Goal: Information Seeking & Learning: Learn about a topic

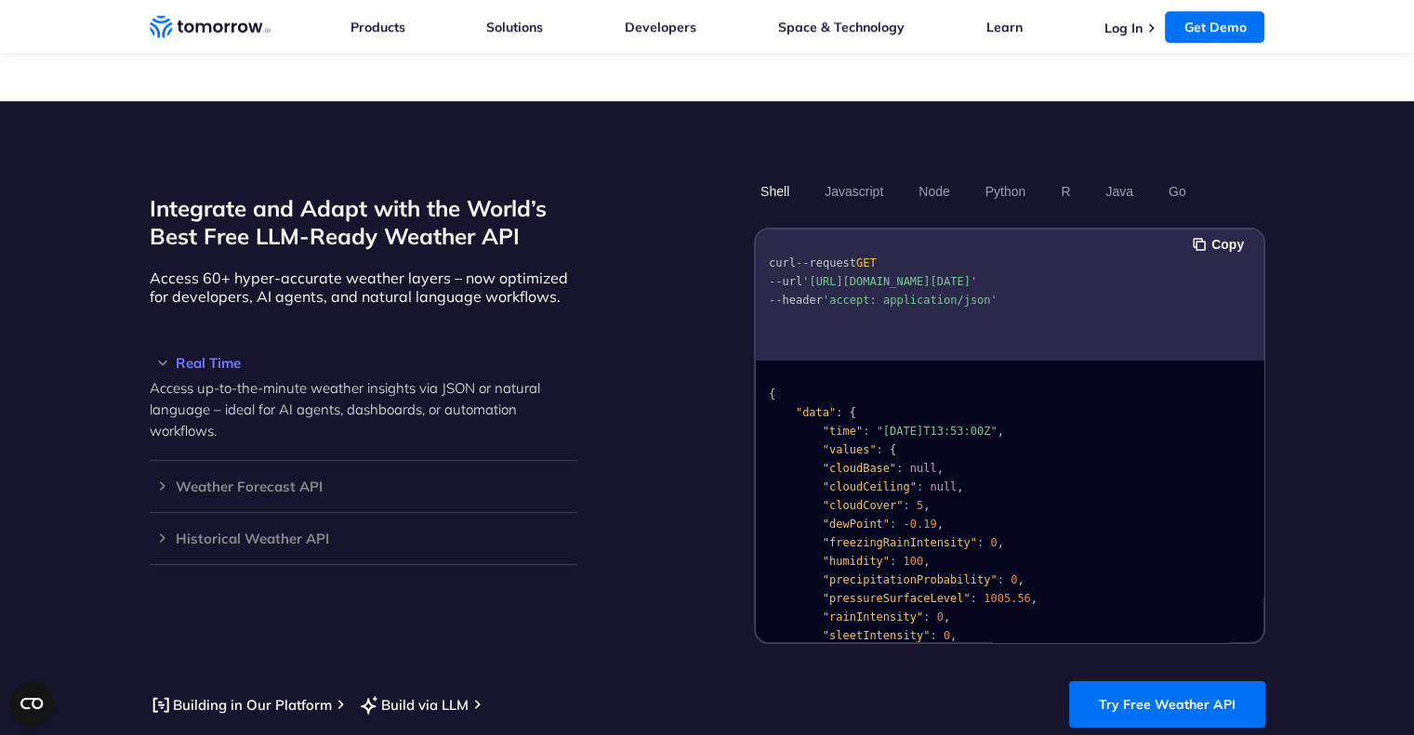
scroll to position [1505, 0]
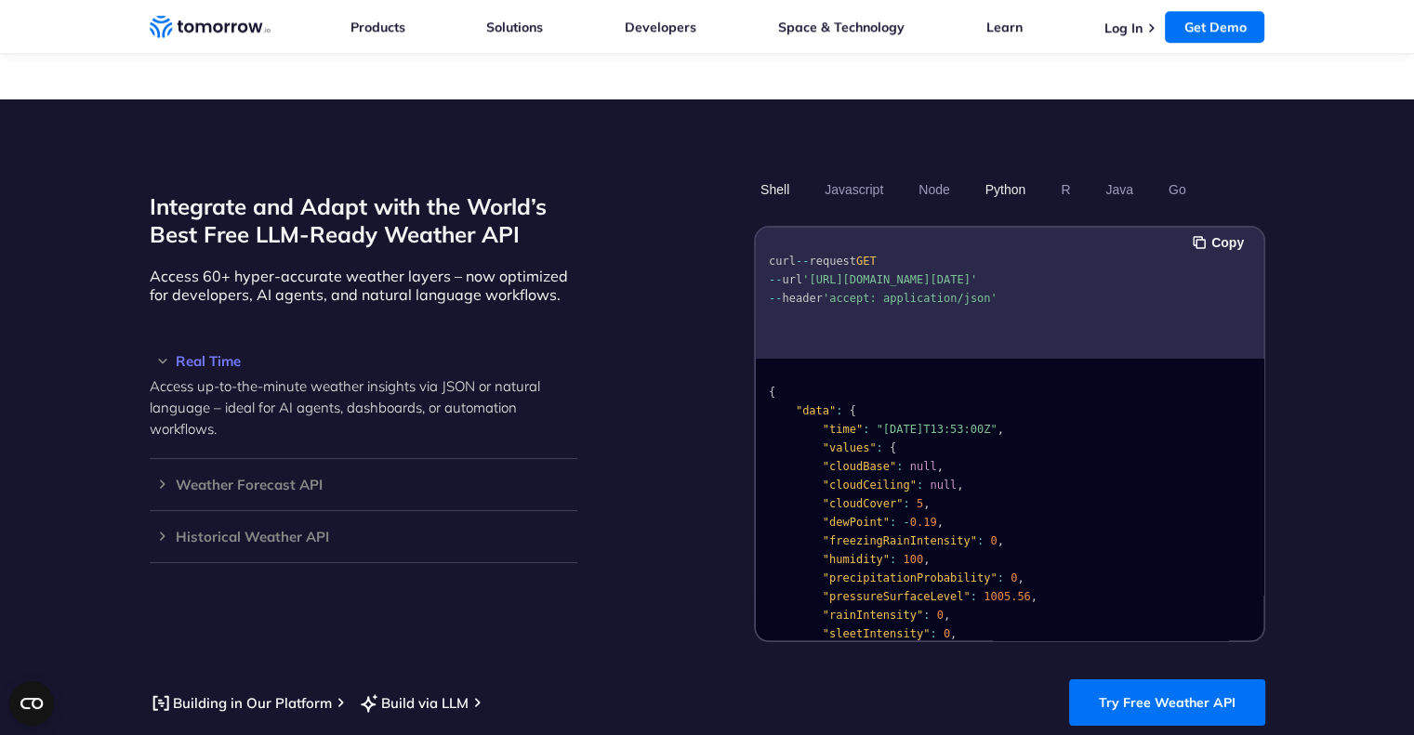
click at [996, 174] on button "Python" at bounding box center [1005, 190] width 54 height 32
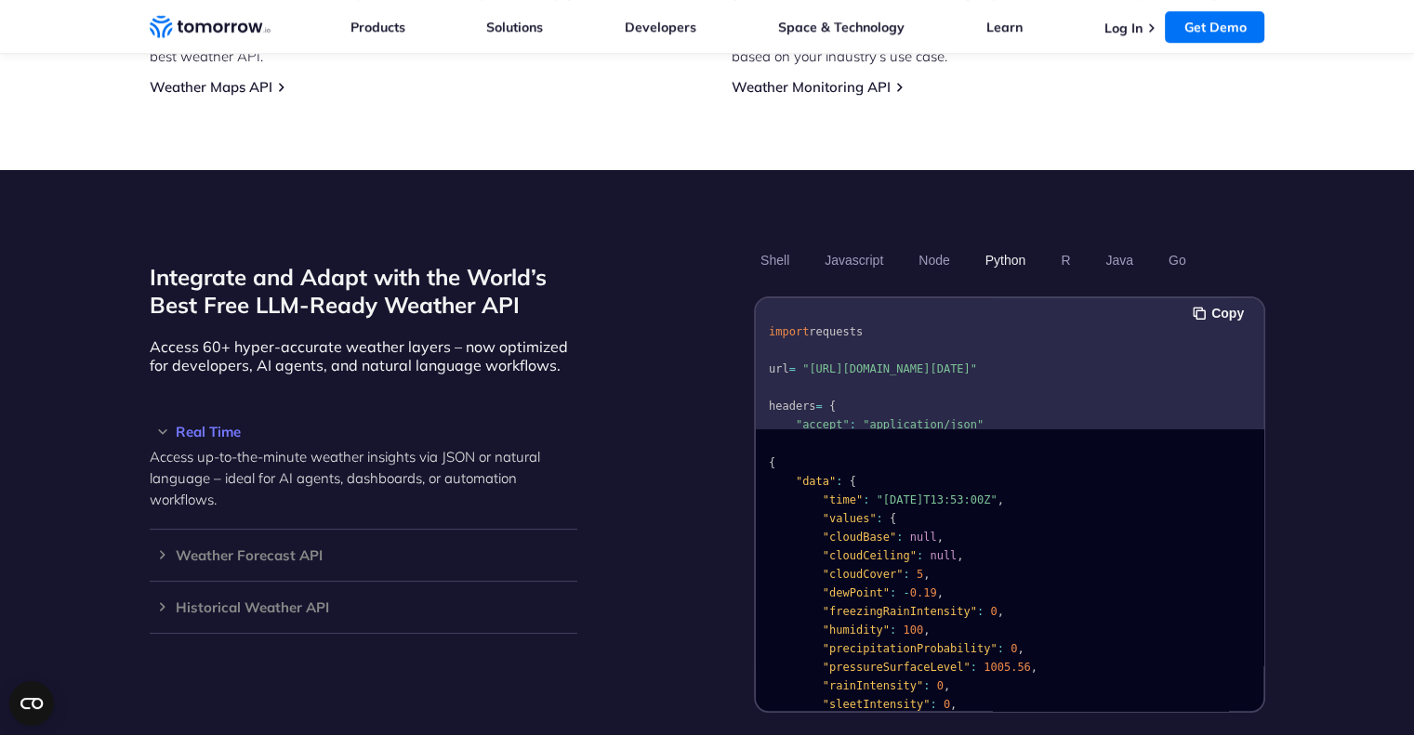
scroll to position [1432, 0]
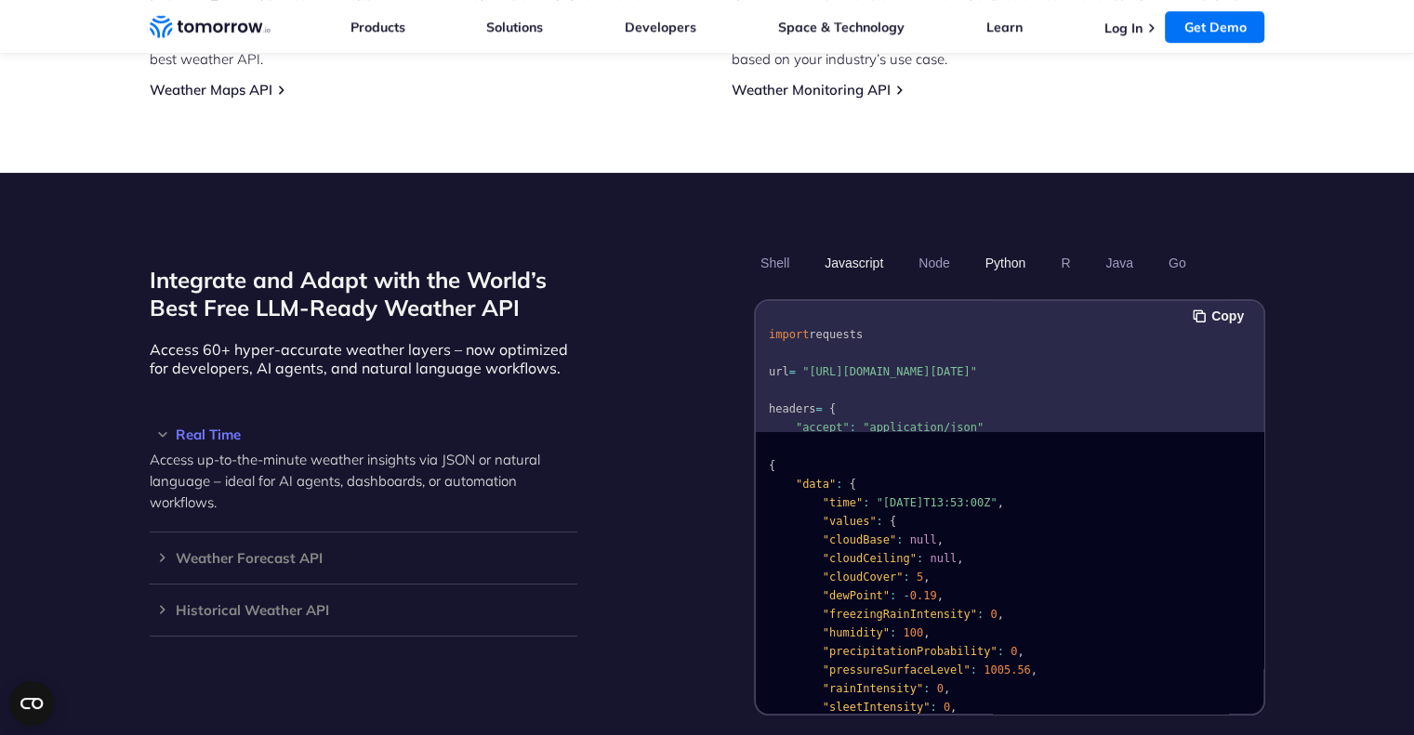
click at [862, 247] on button "Javascript" at bounding box center [854, 263] width 72 height 32
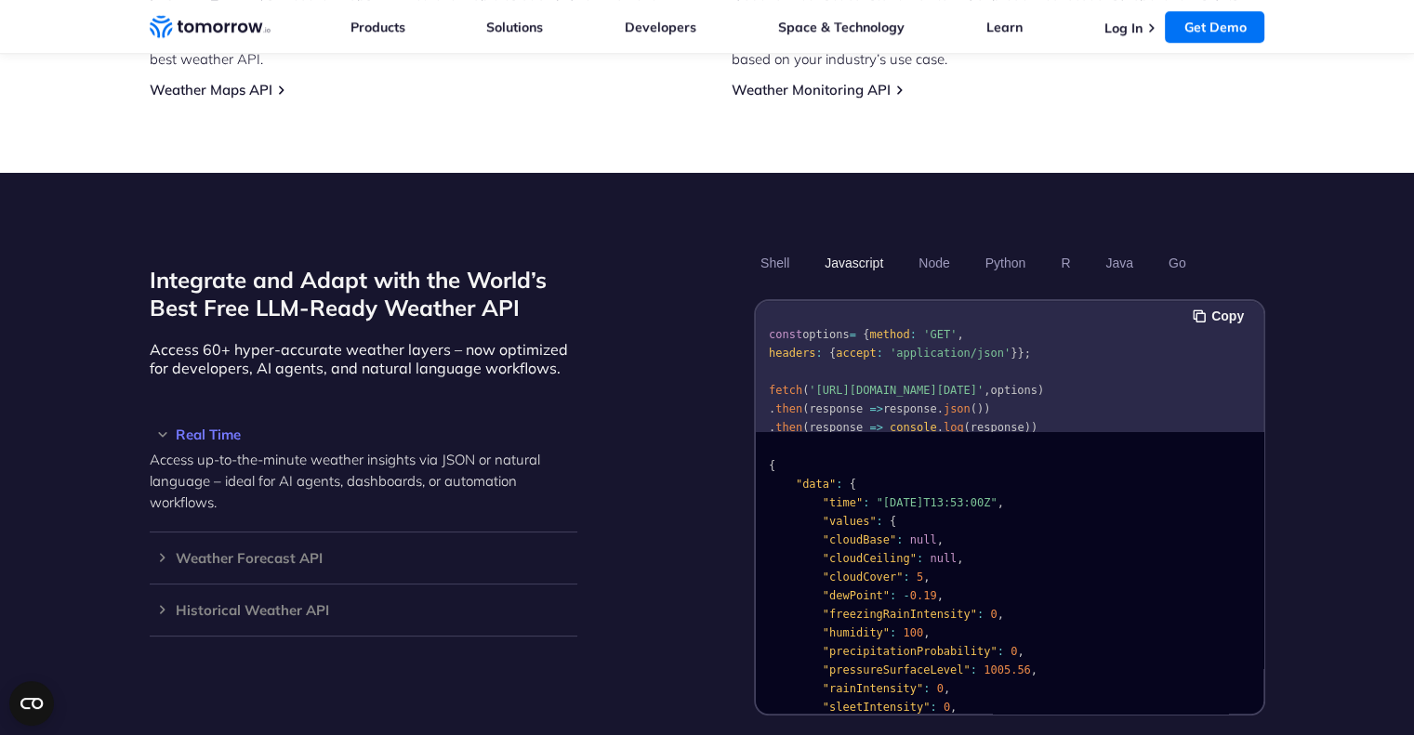
click at [862, 247] on button "Javascript" at bounding box center [854, 263] width 72 height 32
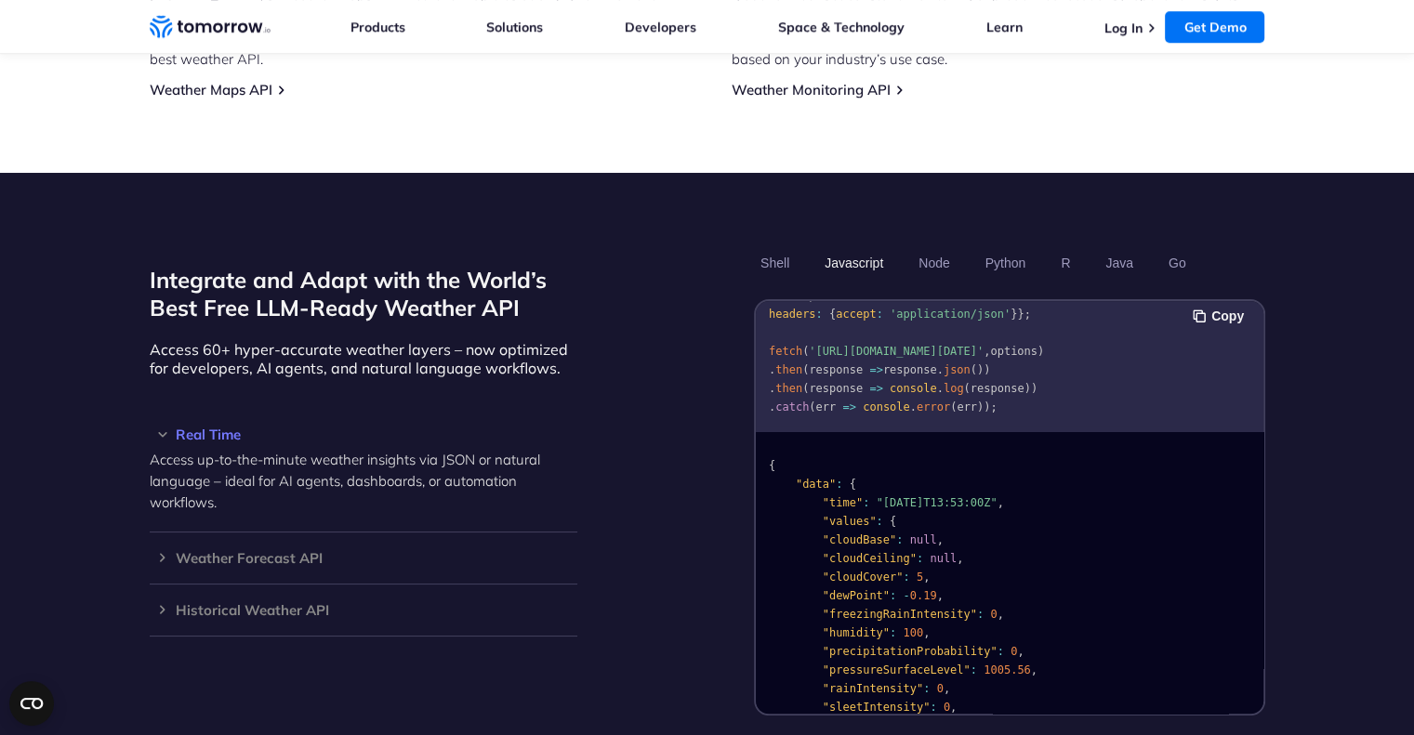
scroll to position [58, 0]
click at [998, 247] on button "Python" at bounding box center [1005, 263] width 54 height 32
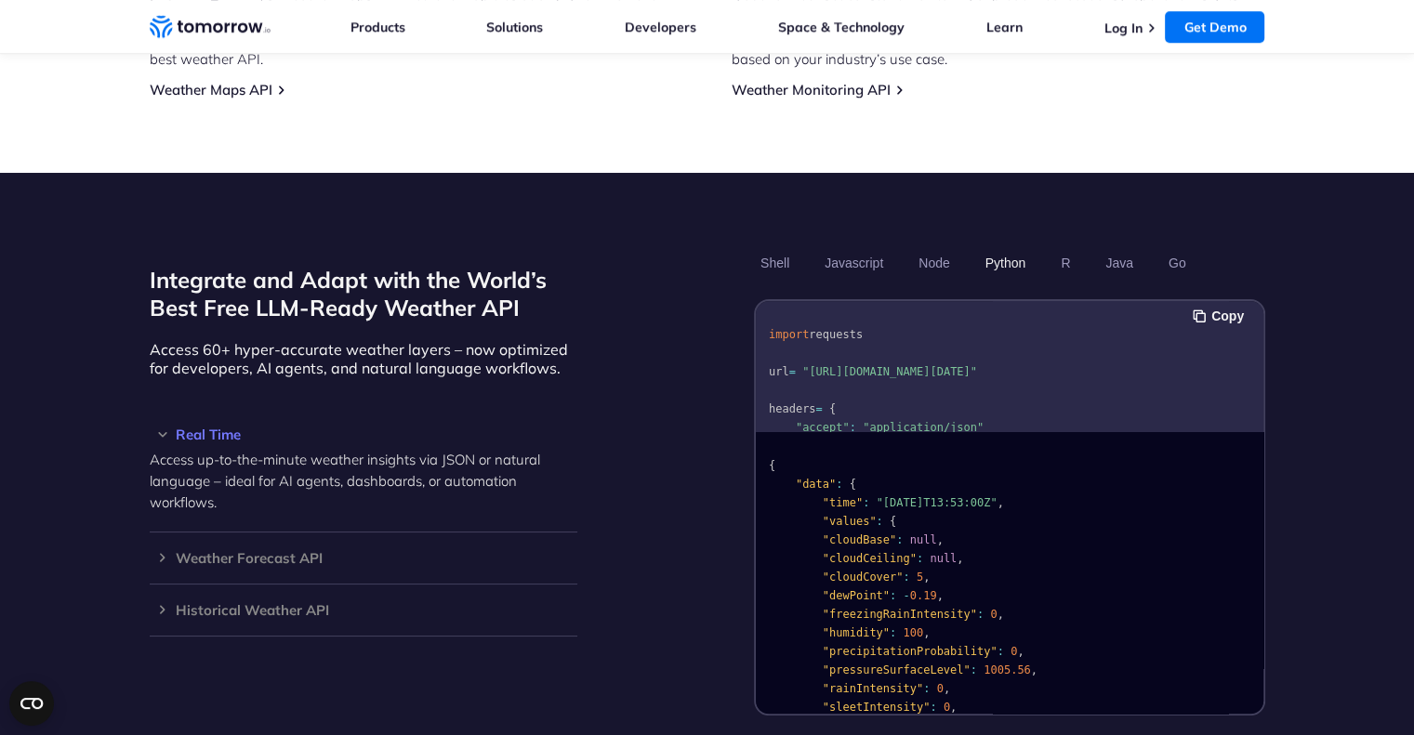
scroll to position [0, 0]
click at [1124, 24] on link "Log In" at bounding box center [1123, 28] width 38 height 17
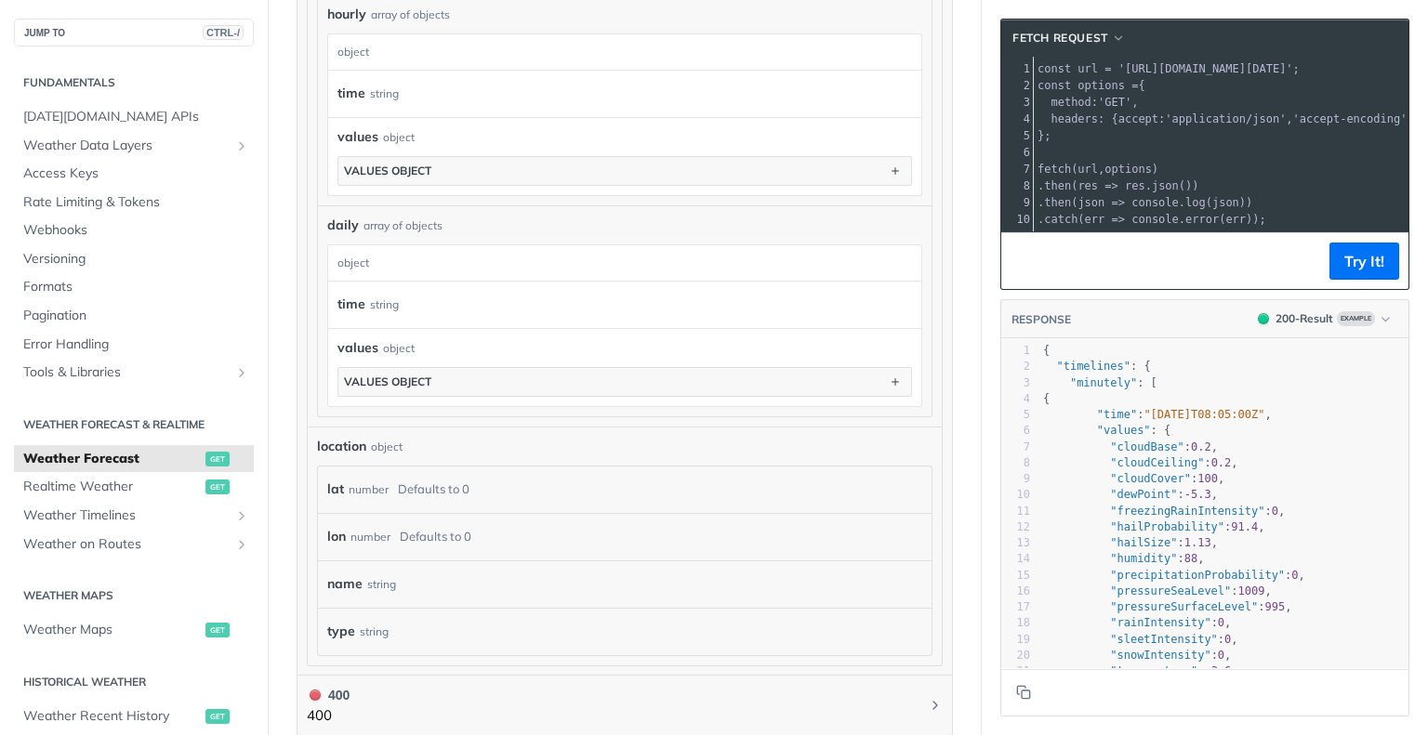
scroll to position [1368, 0]
